Goal: Find contact information: Find contact information

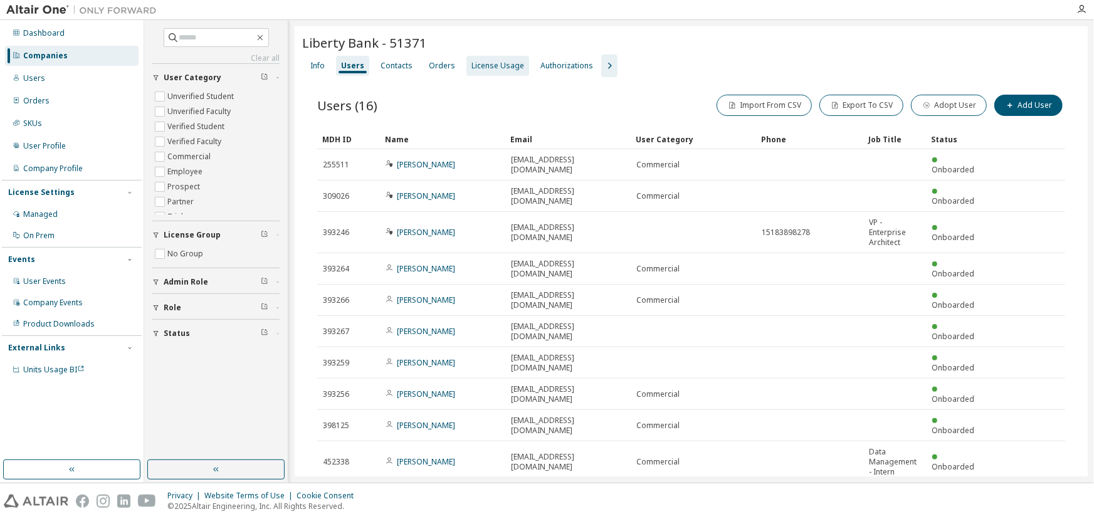
click at [488, 62] on div "License Usage" at bounding box center [497, 66] width 53 height 10
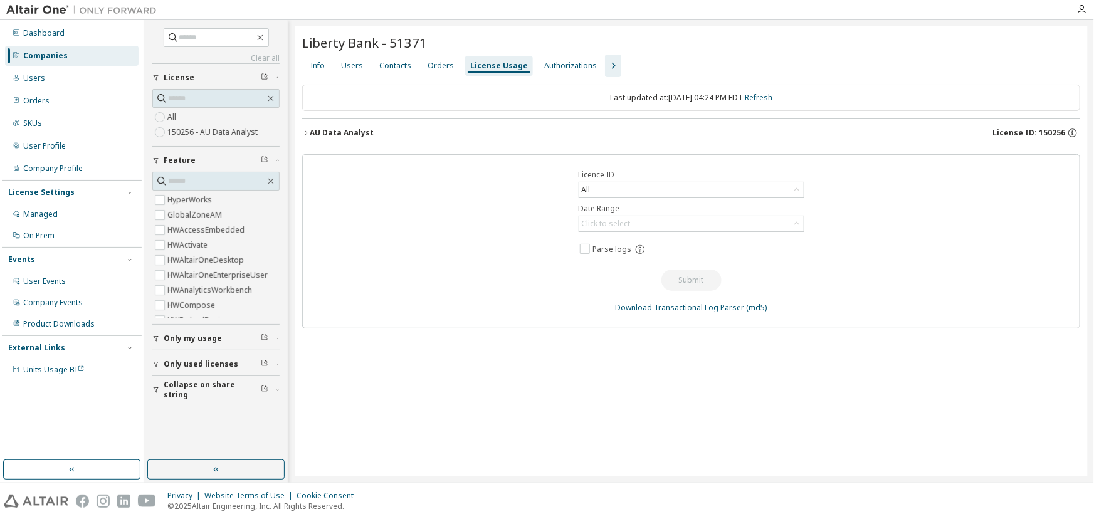
click at [310, 131] on div "AU Data Analyst" at bounding box center [342, 133] width 64 height 10
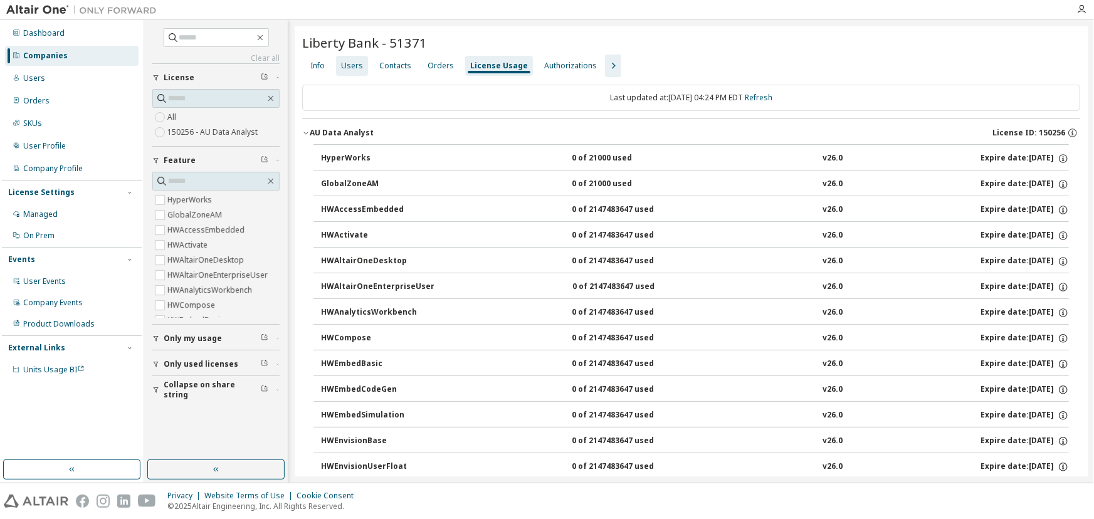
click at [350, 63] on div "Users" at bounding box center [352, 66] width 22 height 10
click at [470, 63] on div "License Usage" at bounding box center [499, 66] width 58 height 10
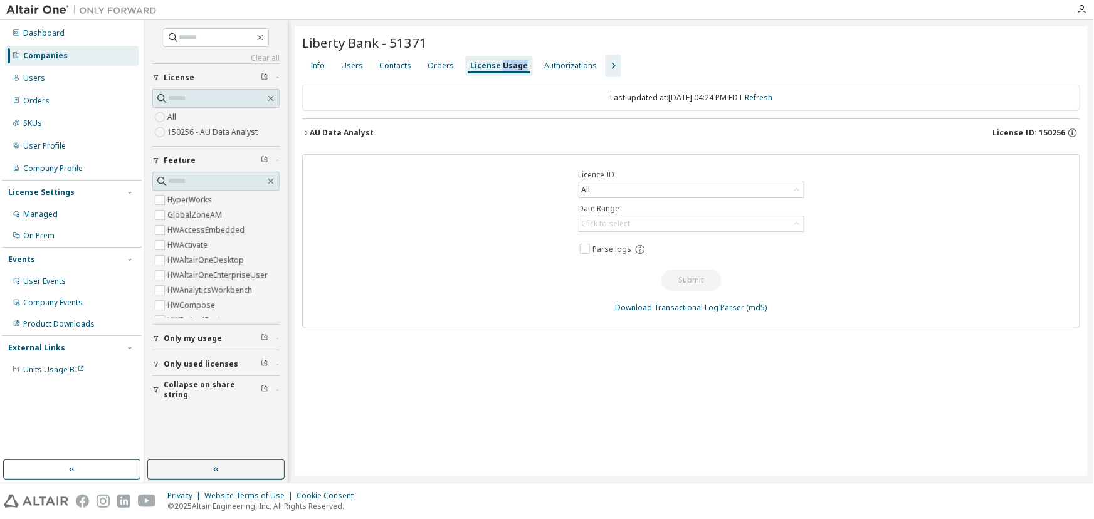
click at [307, 132] on icon "button" at bounding box center [306, 133] width 8 height 8
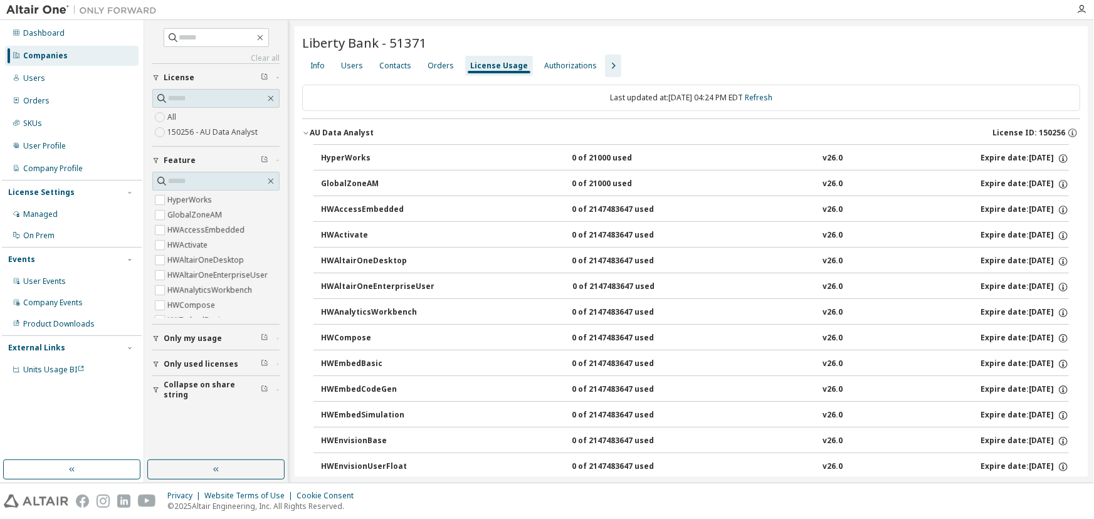
click at [359, 67] on div "Users" at bounding box center [352, 66] width 22 height 10
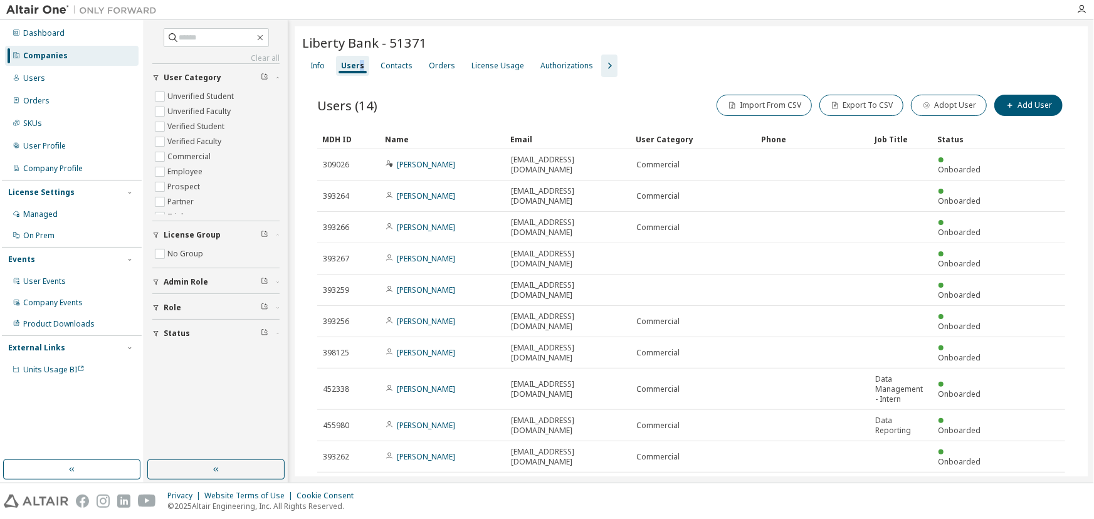
click at [898, 486] on icon "button" at bounding box center [898, 490] width 8 height 8
click at [896, 461] on div "30" at bounding box center [933, 456] width 100 height 15
click at [439, 137] on div "Name" at bounding box center [442, 139] width 115 height 20
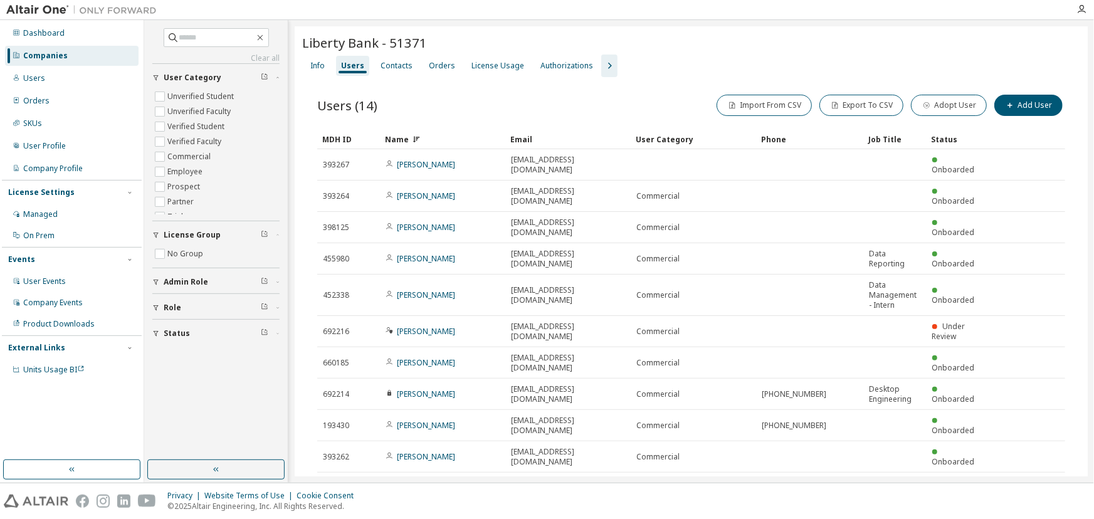
click at [451, 140] on div "Name" at bounding box center [442, 139] width 115 height 20
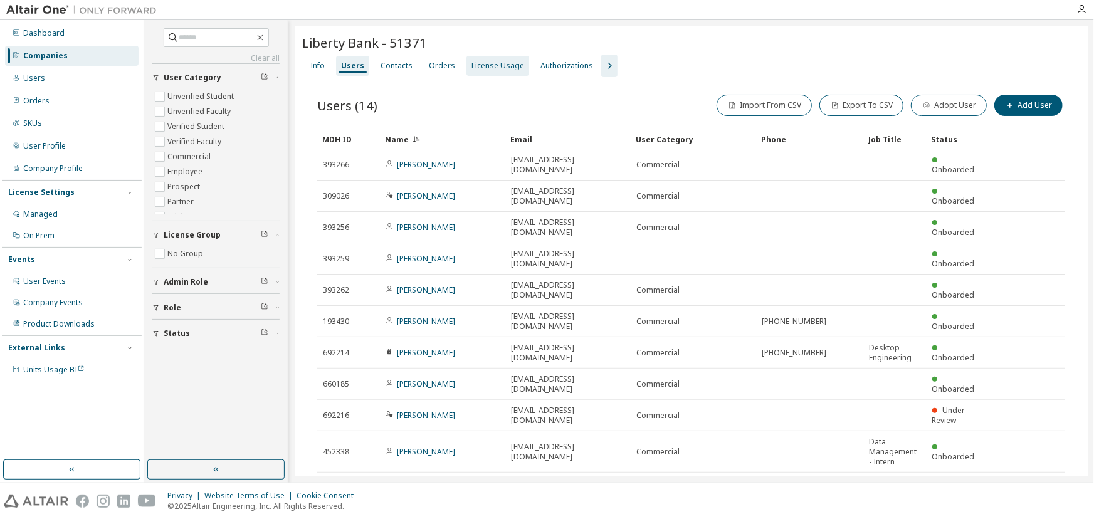
click at [475, 61] on div "License Usage" at bounding box center [497, 66] width 53 height 10
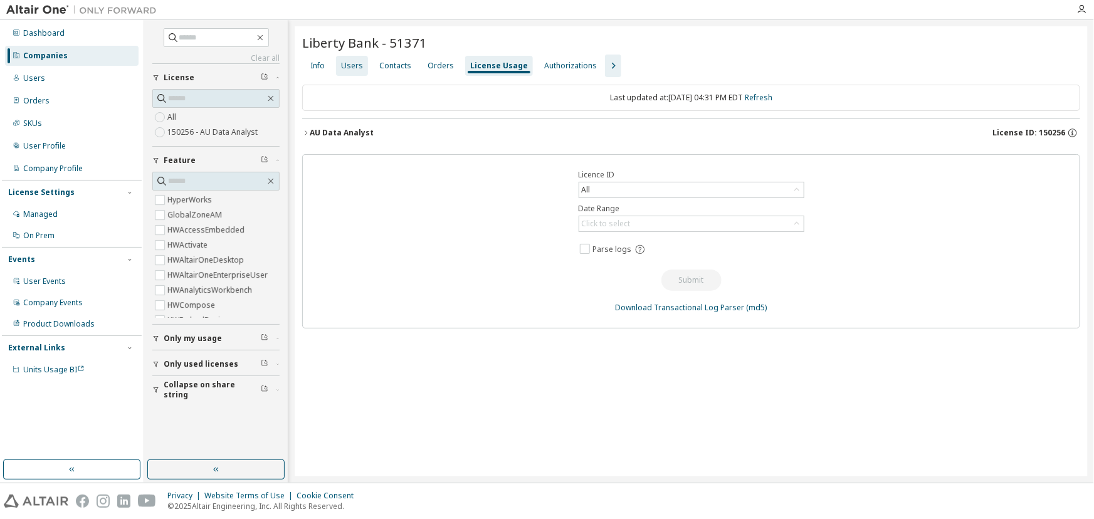
click at [352, 69] on div "Users" at bounding box center [352, 66] width 22 height 10
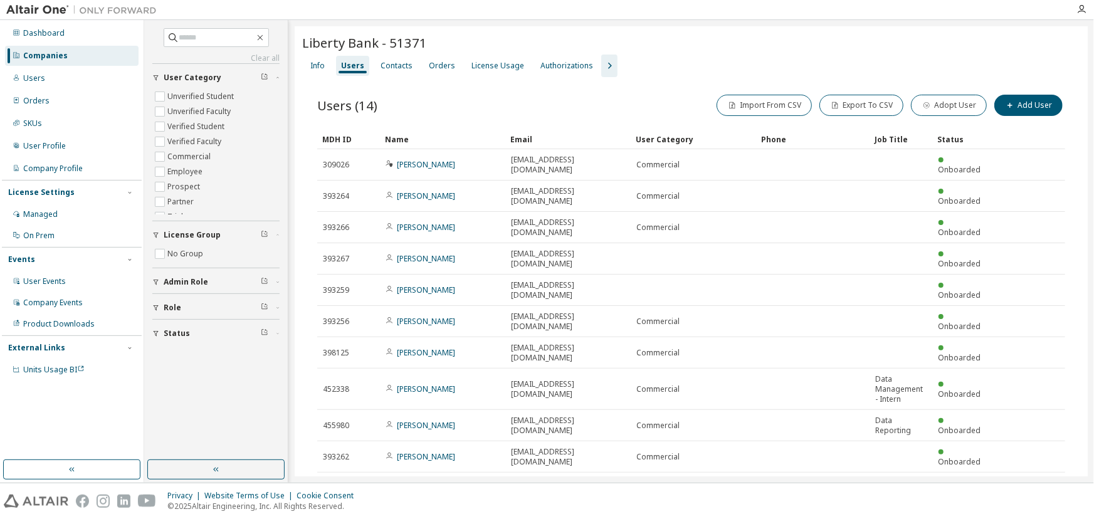
click at [897, 486] on icon "button" at bounding box center [898, 490] width 8 height 8
click at [902, 457] on div "30" at bounding box center [933, 456] width 100 height 15
click at [482, 63] on div "License Usage" at bounding box center [497, 66] width 53 height 10
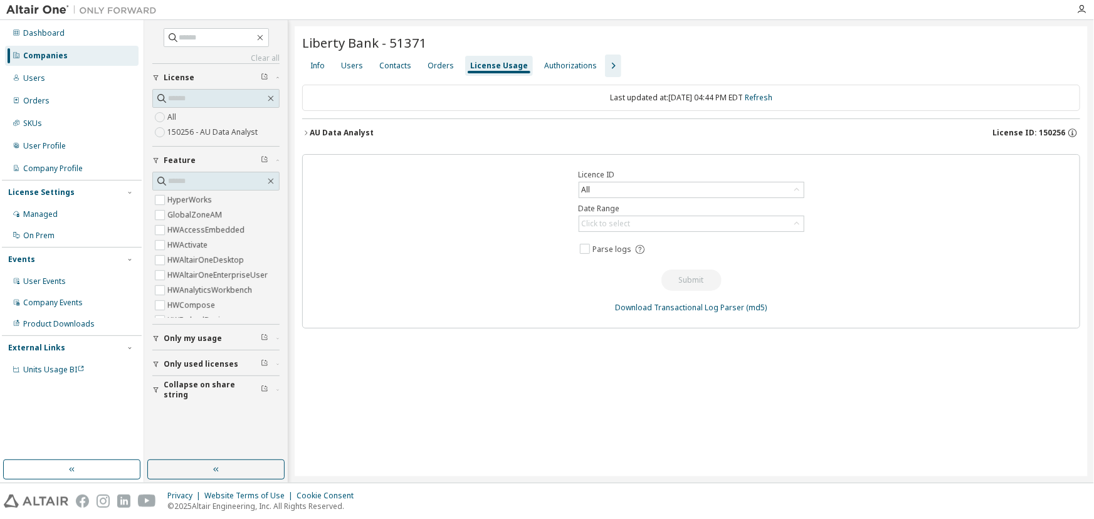
click at [305, 133] on icon "button" at bounding box center [306, 133] width 8 height 8
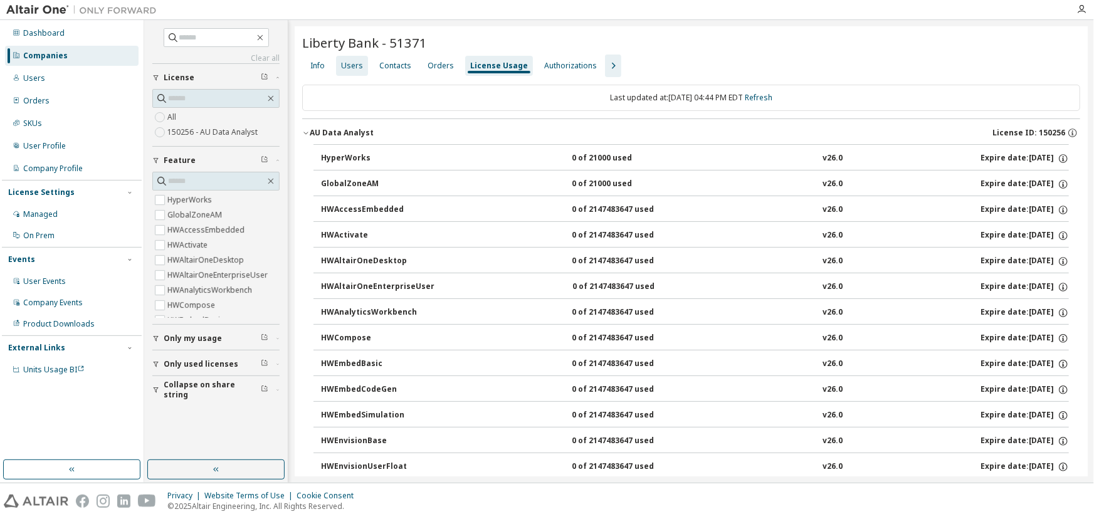
click at [350, 57] on div "Users" at bounding box center [352, 66] width 32 height 20
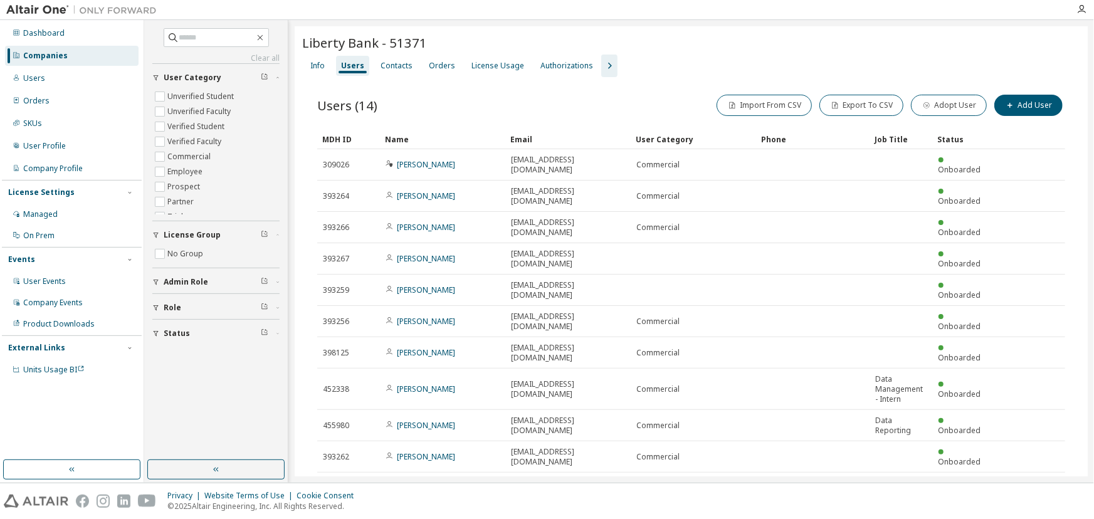
click at [894, 485] on button "10" at bounding box center [893, 490] width 17 height 10
click at [896, 459] on div "30" at bounding box center [933, 456] width 100 height 15
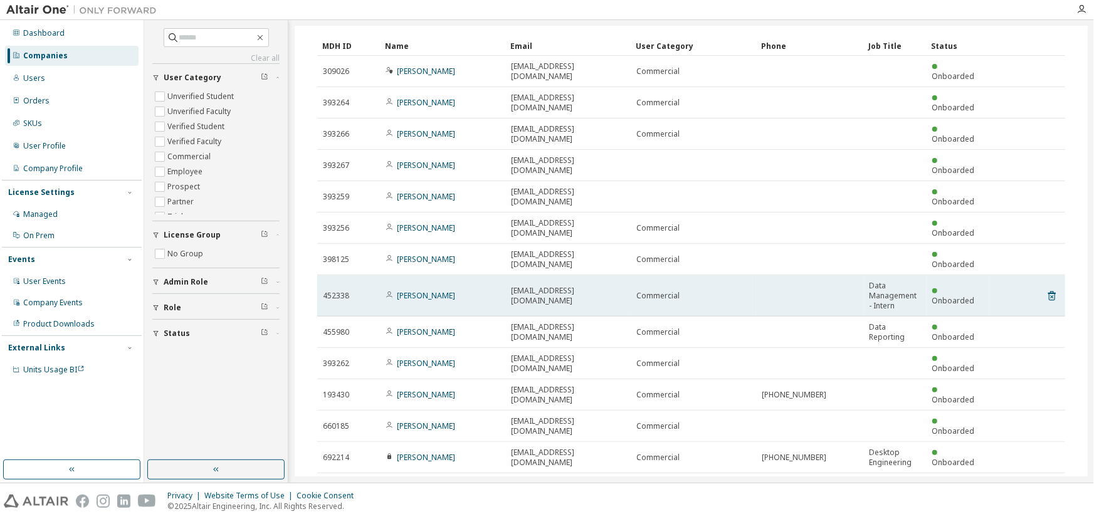
scroll to position [98, 0]
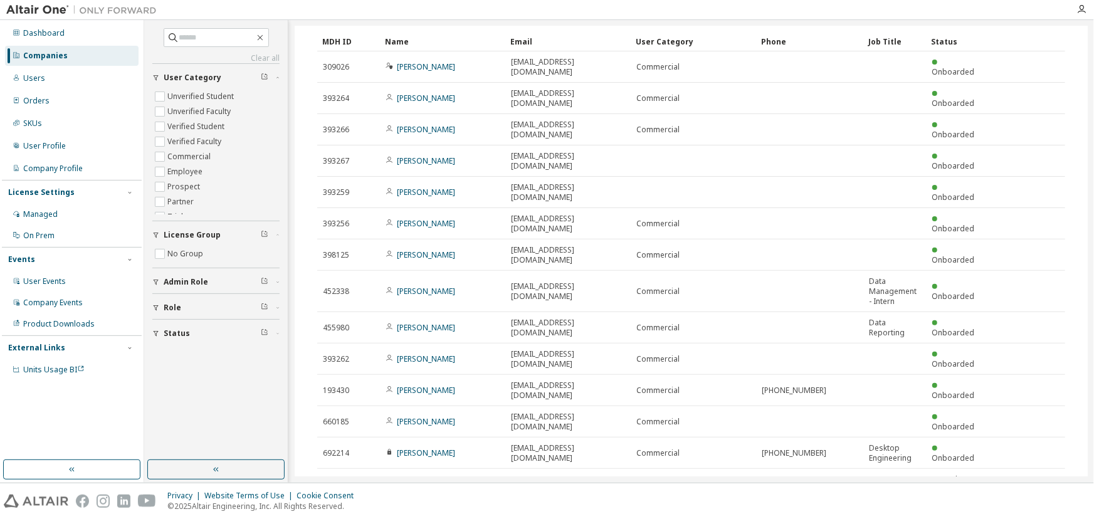
click at [75, 60] on div "Companies" at bounding box center [72, 56] width 134 height 20
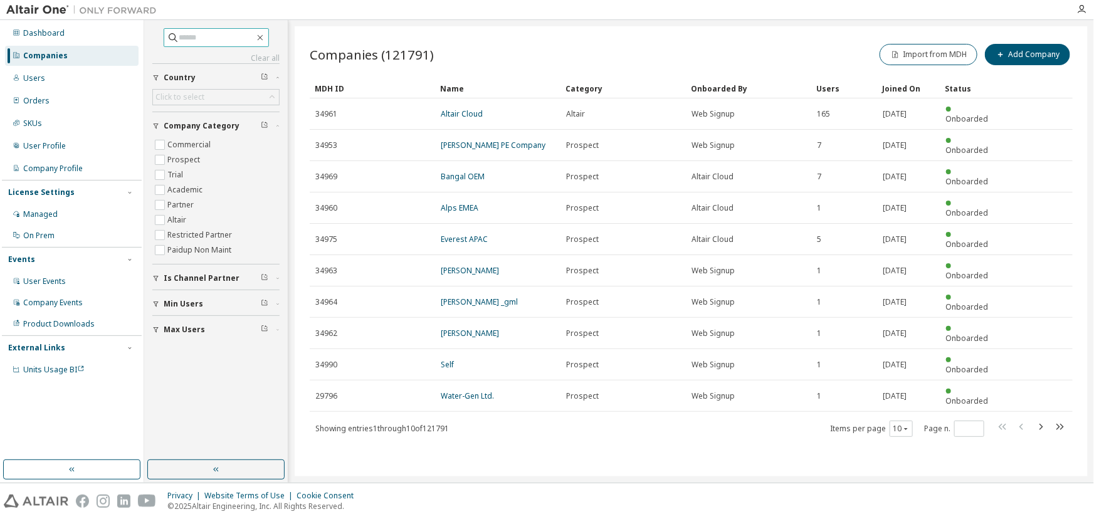
click at [179, 40] on input "text" at bounding box center [216, 37] width 75 height 13
type input "**********"
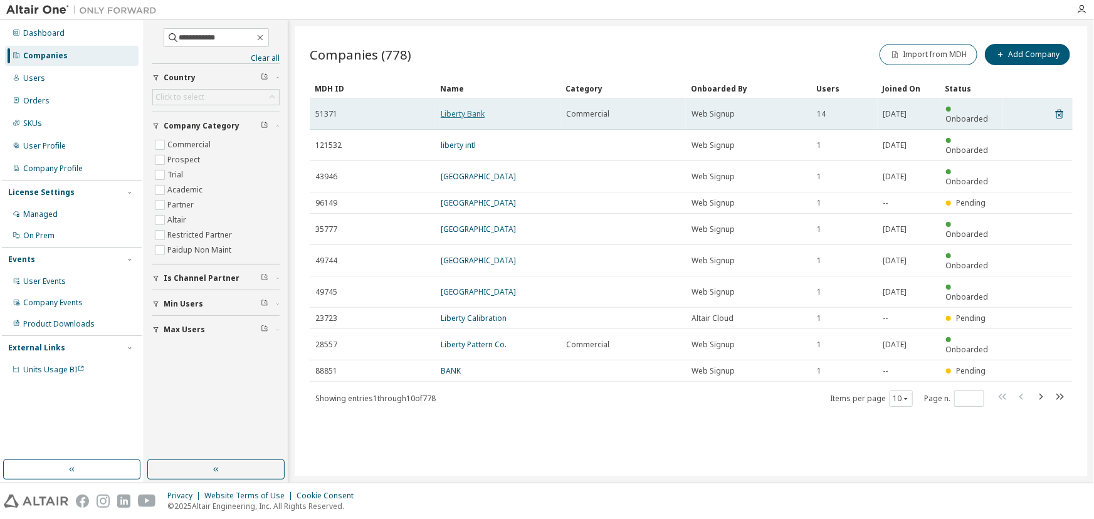
click at [464, 113] on link "Liberty Bank" at bounding box center [463, 113] width 44 height 11
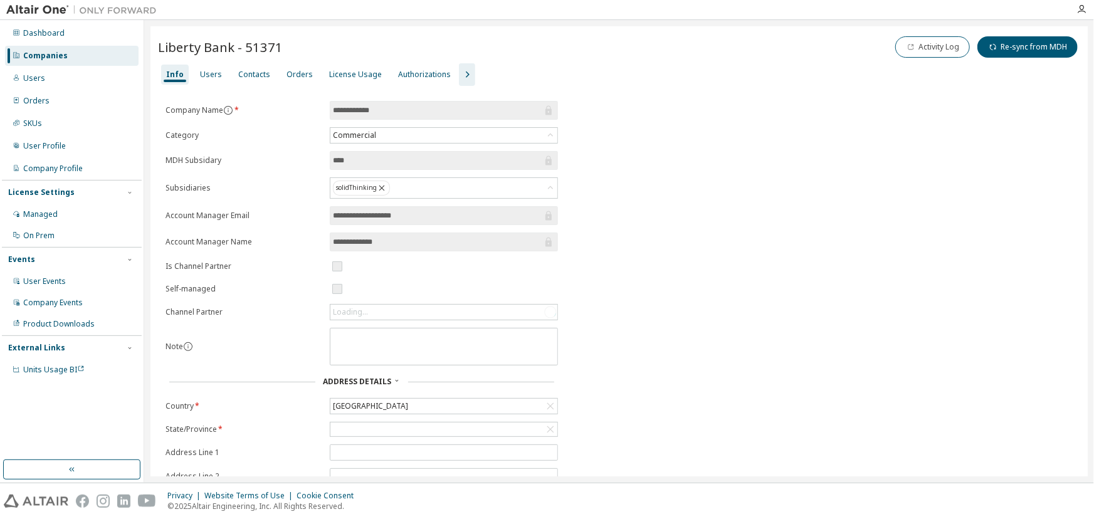
click at [464, 113] on input "**********" at bounding box center [437, 110] width 209 height 13
click at [207, 70] on div "Users" at bounding box center [211, 75] width 22 height 10
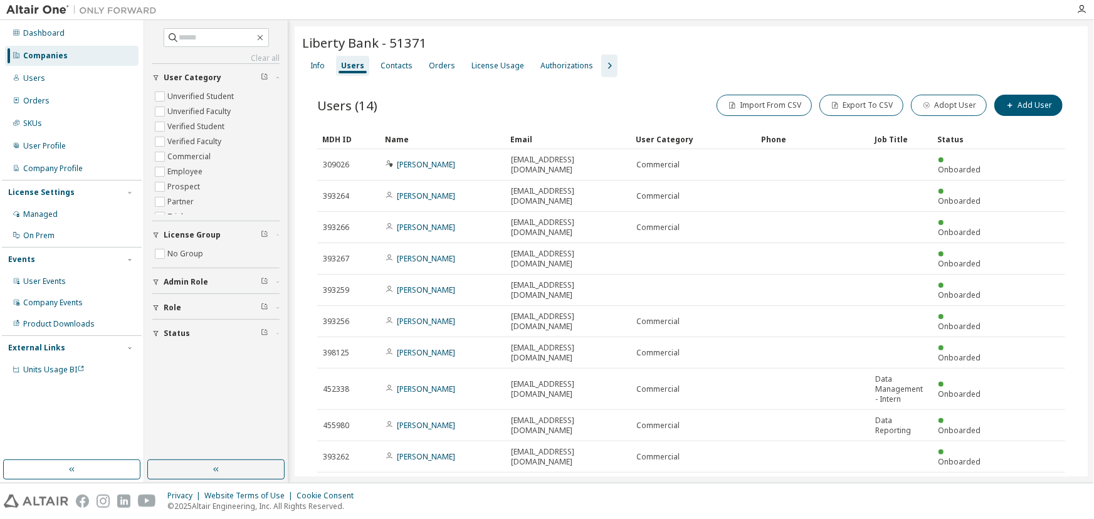
click at [897, 485] on button "10" at bounding box center [893, 490] width 17 height 10
click at [901, 463] on div "30" at bounding box center [933, 456] width 100 height 15
click at [421, 137] on div "Name" at bounding box center [442, 139] width 115 height 20
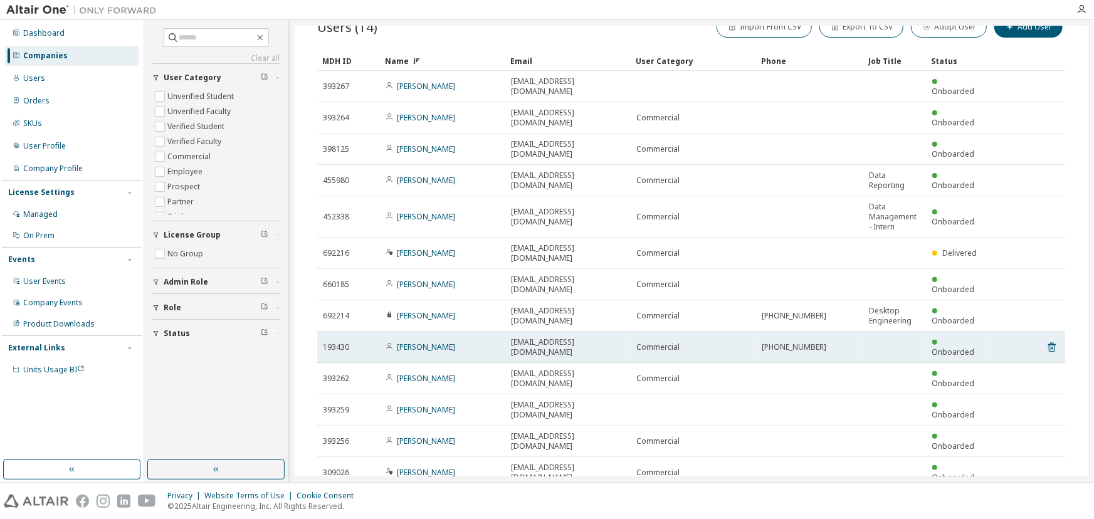
scroll to position [88, 0]
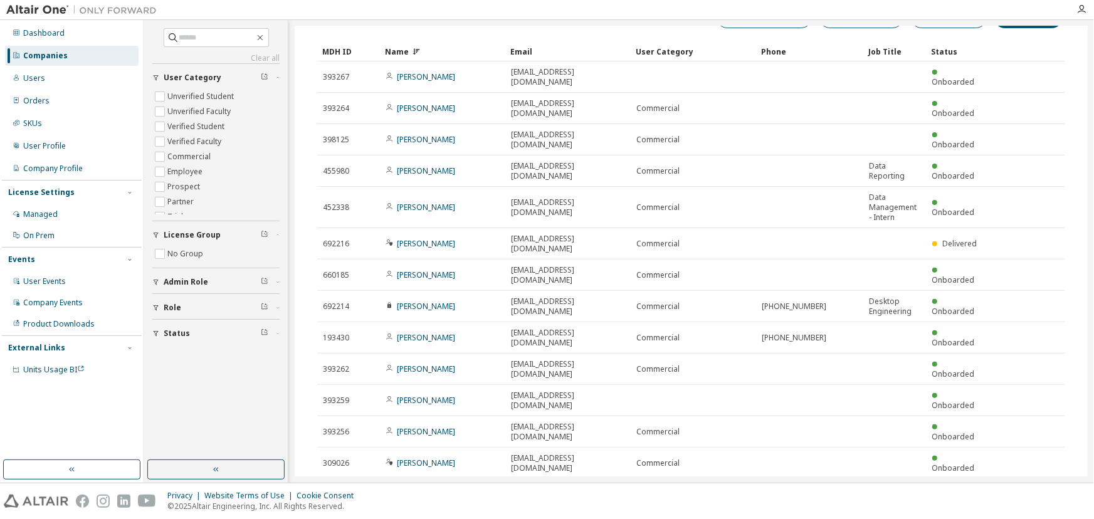
click at [888, 46] on div "Job Title" at bounding box center [895, 51] width 53 height 20
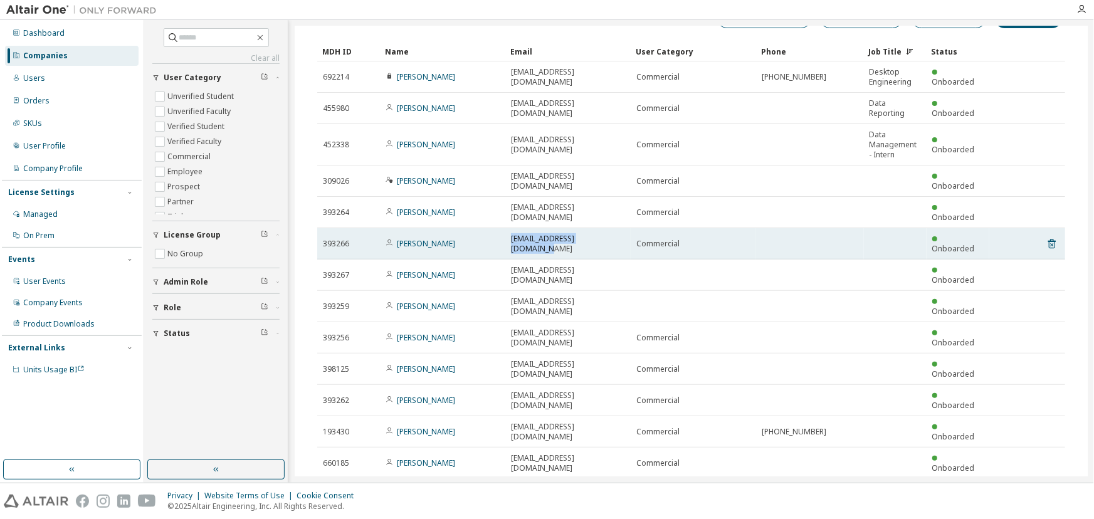
drag, startPoint x: 612, startPoint y: 219, endPoint x: 508, endPoint y: 217, distance: 104.1
click at [508, 228] on td "[EMAIL_ADDRESS][DOMAIN_NAME]" at bounding box center [567, 243] width 125 height 31
copy span "[EMAIL_ADDRESS][DOMAIN_NAME]"
